Goal: Transaction & Acquisition: Purchase product/service

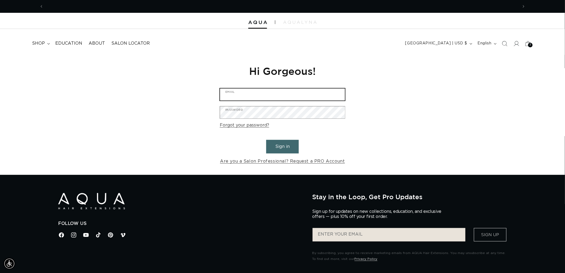
type input "[EMAIL_ADDRESS][DOMAIN_NAME]"
click at [287, 142] on button "Sign in" at bounding box center [282, 147] width 33 height 14
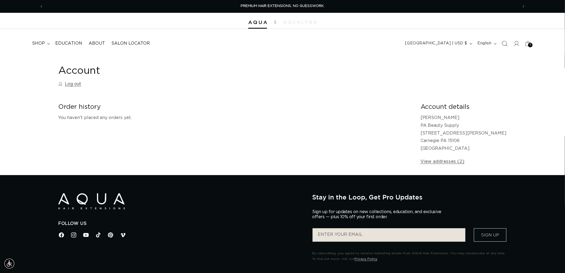
click at [506, 43] on icon "Search" at bounding box center [505, 44] width 6 height 6
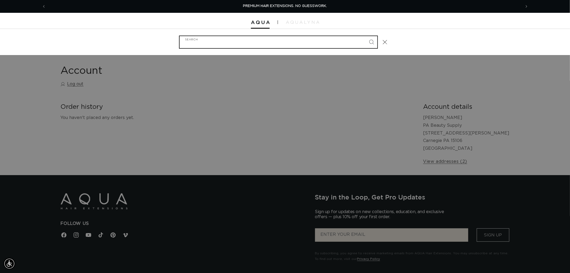
type input "f"
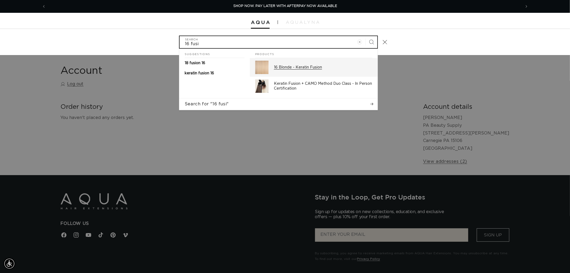
type input "16 fusi"
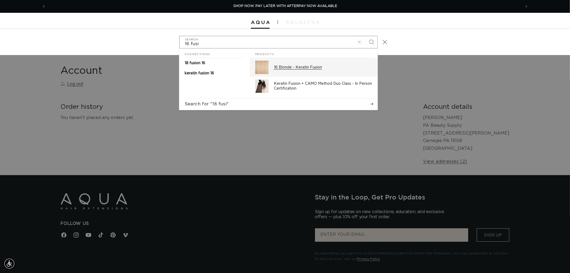
click at [321, 67] on p "16 Blonde - Keratin Fusion" at bounding box center [323, 67] width 98 height 5
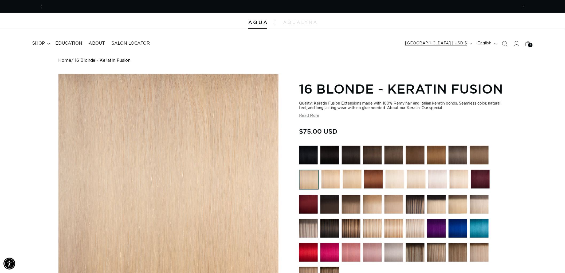
scroll to position [0, 950]
click at [392, 149] on img at bounding box center [394, 155] width 19 height 19
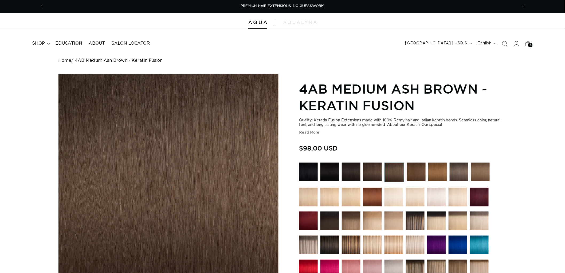
click at [381, 177] on img at bounding box center [372, 171] width 19 height 19
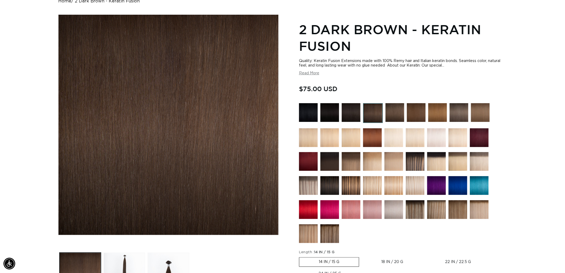
scroll to position [0, 475]
click at [374, 112] on img at bounding box center [373, 113] width 20 height 20
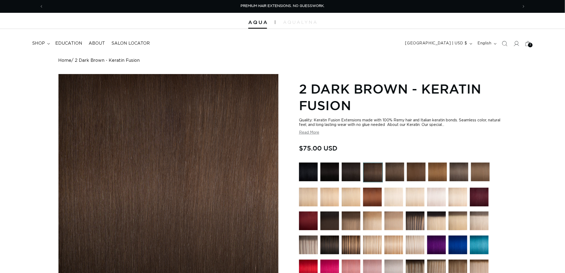
click at [395, 176] on img at bounding box center [395, 171] width 19 height 19
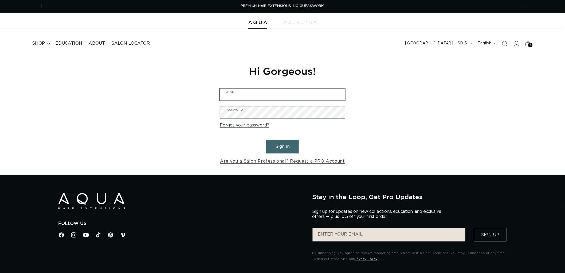
type input "graphics@pabeauty.com"
click at [299, 146] on form "graphics@pabeauty.com Email Password Forgot your password? Sign in Are you a Sa…" at bounding box center [283, 126] width 126 height 77
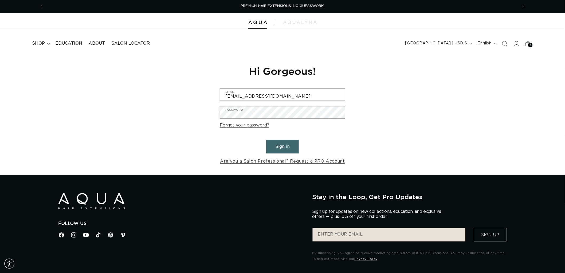
click at [297, 146] on button "Sign in" at bounding box center [282, 147] width 33 height 14
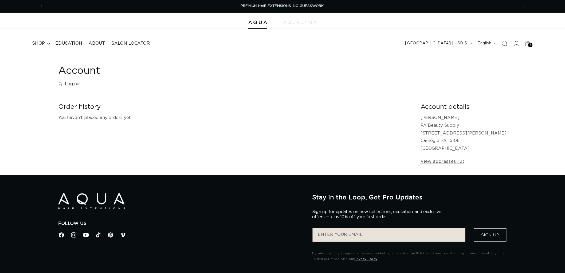
click at [503, 45] on icon "Search" at bounding box center [505, 44] width 6 height 6
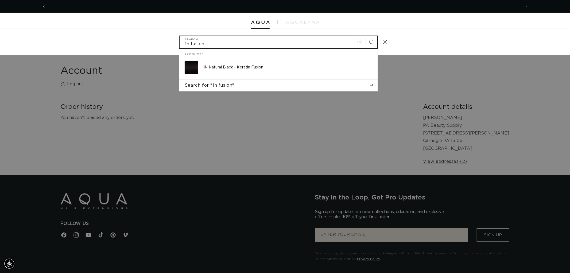
scroll to position [0, 475]
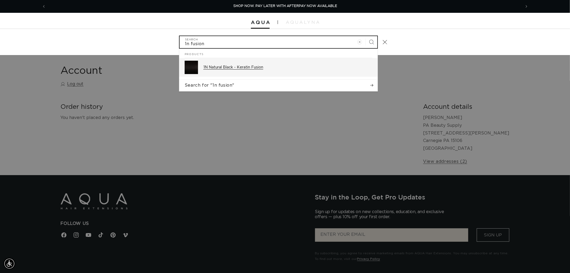
type input "1n fusion"
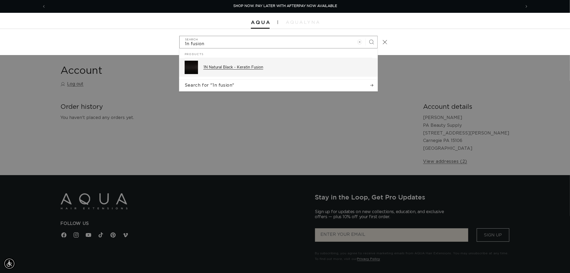
click at [262, 70] on div "1N Natural Black - Keratin Fusion" at bounding box center [287, 67] width 169 height 13
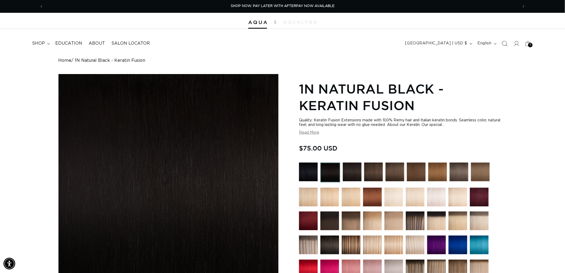
click at [505, 44] on icon "Search" at bounding box center [505, 44] width 6 height 6
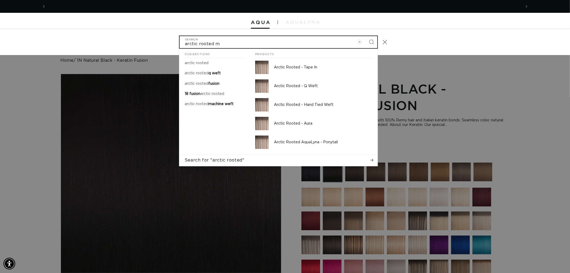
scroll to position [0, 950]
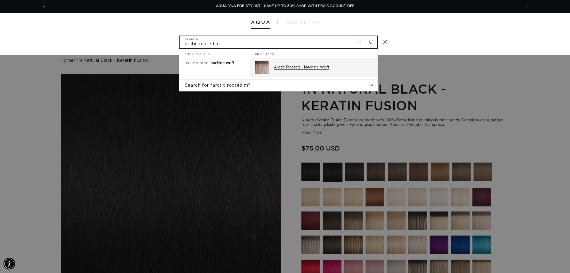
type input "arctic rooted m"
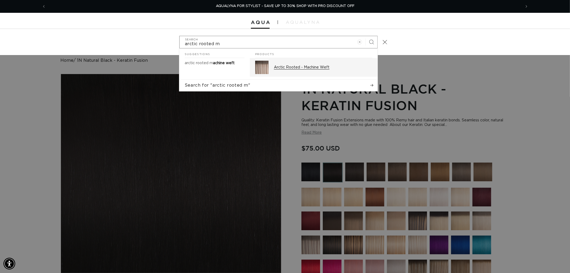
click at [315, 69] on p "Arctic Rooted - Machine Weft" at bounding box center [323, 67] width 98 height 5
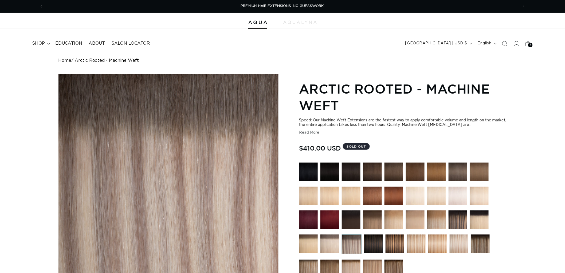
scroll to position [178, 0]
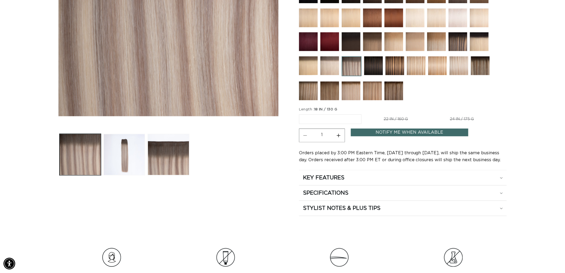
click at [412, 122] on label "22 IN / 160 G Variant sold out or unavailable" at bounding box center [395, 119] width 63 height 9
click at [365, 114] on input "22 IN / 160 G Variant sold out or unavailable" at bounding box center [364, 113] width 0 height 0
radio input "true"
click at [459, 118] on label "24 IN / 175 G Variant sold out or unavailable" at bounding box center [462, 119] width 63 height 9
click at [431, 114] on input "24 IN / 175 G Variant sold out or unavailable" at bounding box center [430, 113] width 0 height 0
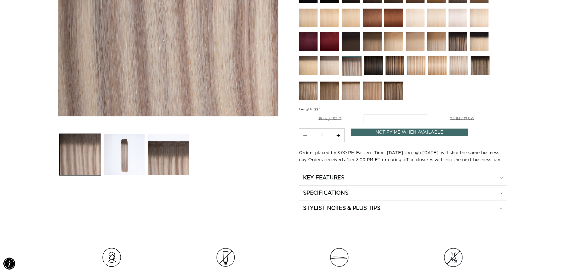
radio input "true"
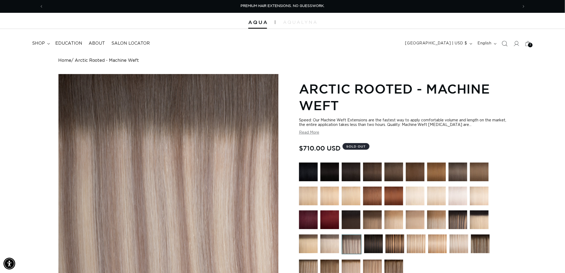
click at [505, 42] on icon "Search" at bounding box center [505, 44] width 6 height 6
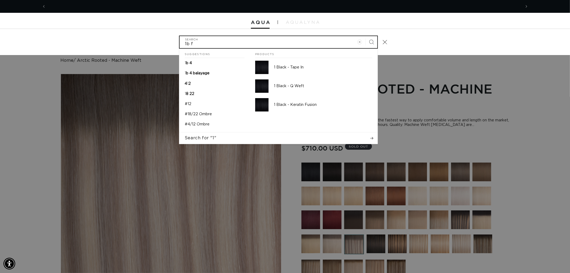
scroll to position [0, 475]
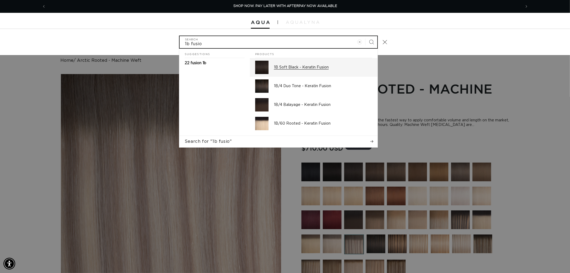
type input "1b fusio"
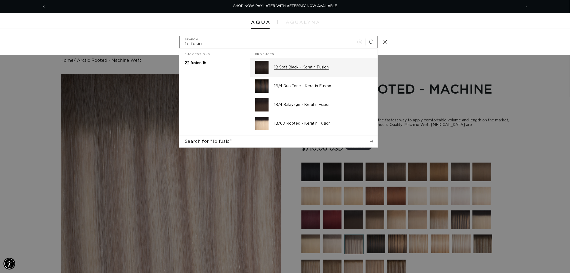
click at [315, 66] on p "1B Soft Black - Keratin Fusion" at bounding box center [323, 67] width 98 height 5
